Goal: Check status

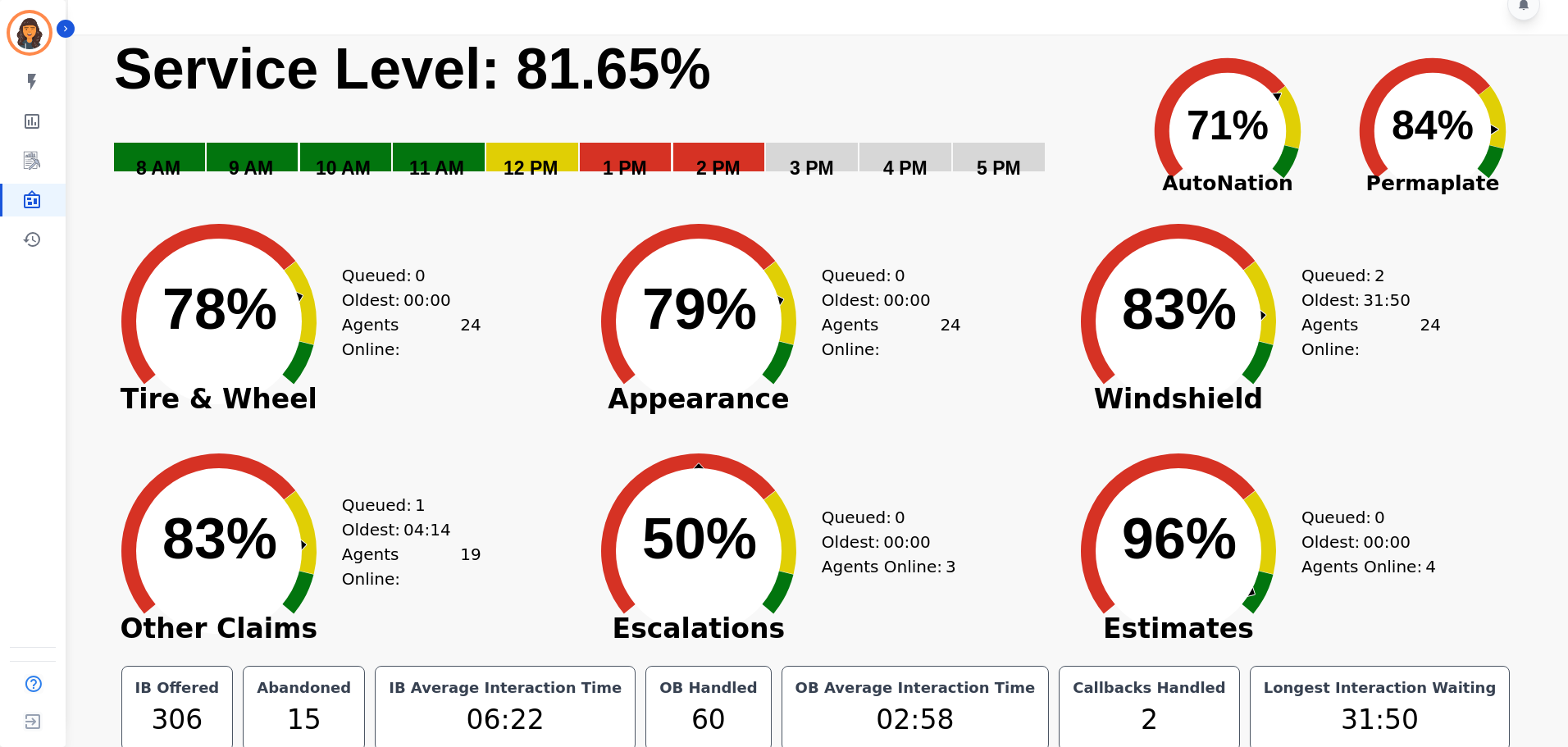
scroll to position [37, 0]
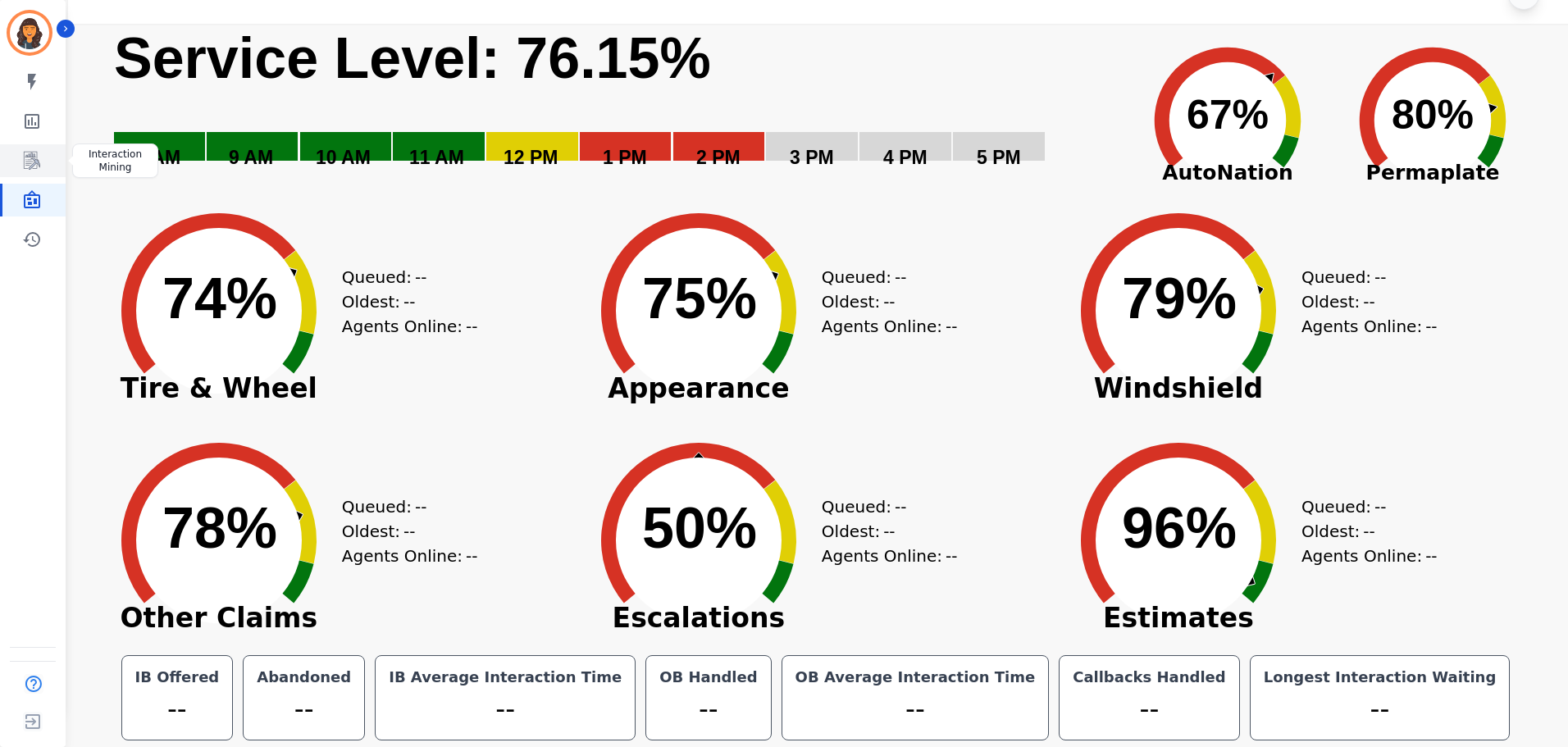
click at [34, 151] on icon "Sidebar" at bounding box center [32, 161] width 20 height 20
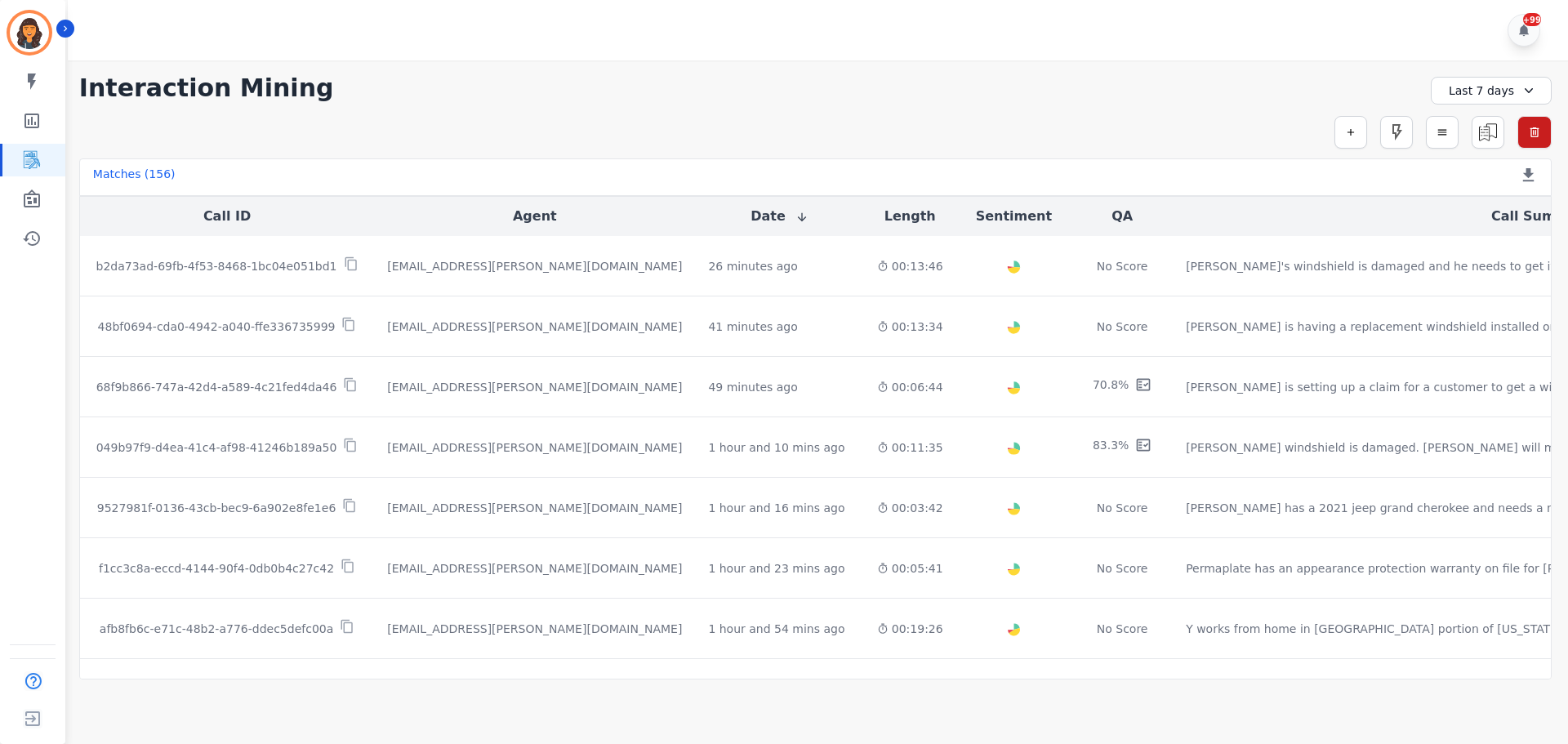
click at [1485, 98] on div "Last 7 days" at bounding box center [1491, 91] width 121 height 27
click at [1493, 152] on li "Today" at bounding box center [1502, 147] width 82 height 17
